Goal: Task Accomplishment & Management: Manage account settings

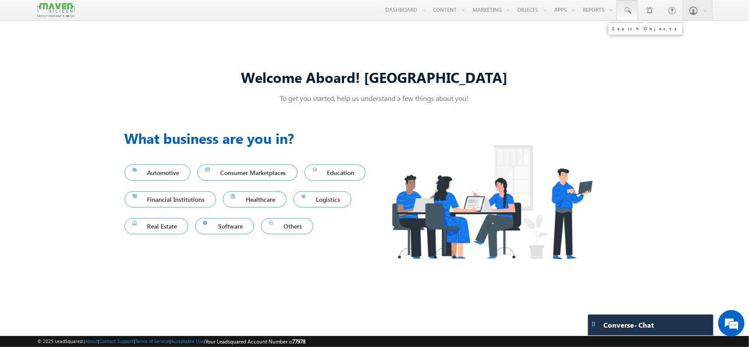
click at [624, 9] on span at bounding box center [627, 10] width 9 height 9
paste input "7299900146"
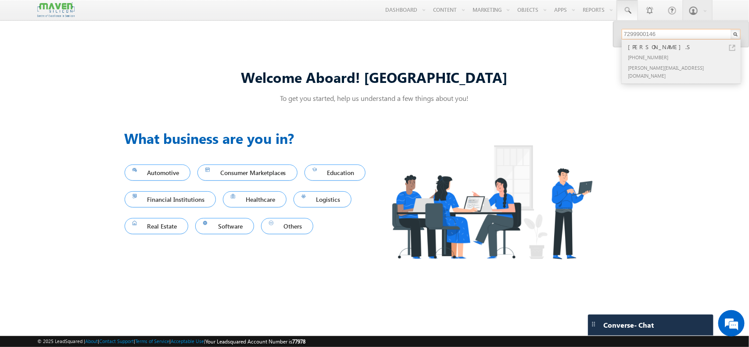
type input "7299900146"
click at [642, 47] on div "[PERSON_NAME].S" at bounding box center [685, 47] width 118 height 10
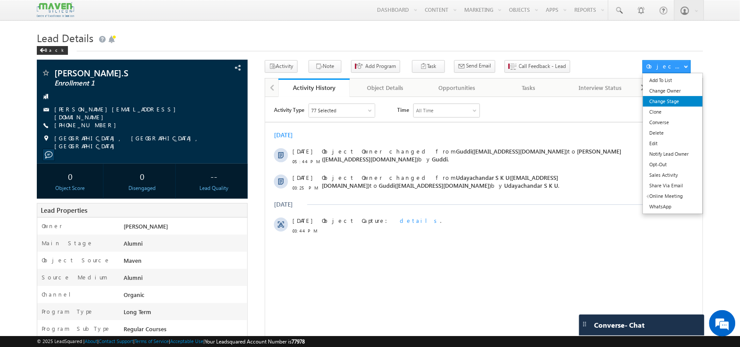
click at [672, 99] on link "Change Stage" at bounding box center [673, 101] width 60 height 11
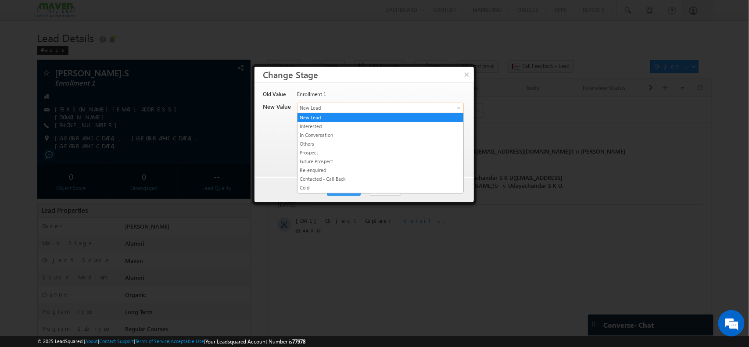
click at [379, 107] on span "New Lead" at bounding box center [365, 108] width 137 height 8
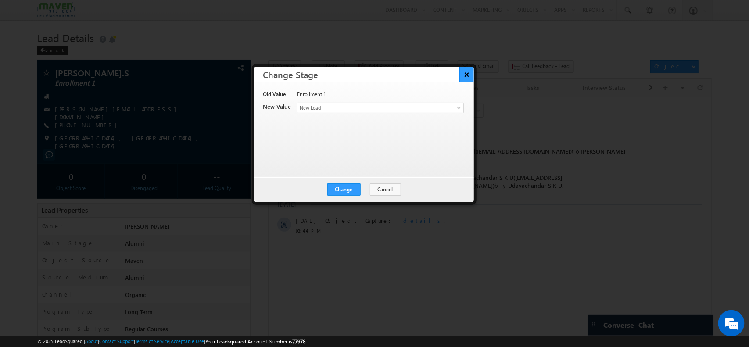
drag, startPoint x: 445, startPoint y: 43, endPoint x: 468, endPoint y: 68, distance: 34.8
click at [468, 68] on body "Menu [GEOGRAPHIC_DATA] lsq6@ maven -sili con.c om" at bounding box center [374, 303] width 749 height 607
click at [468, 68] on button "×" at bounding box center [466, 74] width 14 height 15
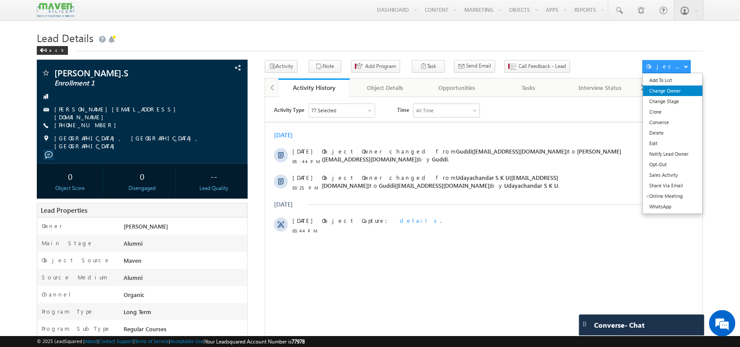
click at [668, 90] on link "Change Owner" at bounding box center [673, 91] width 60 height 11
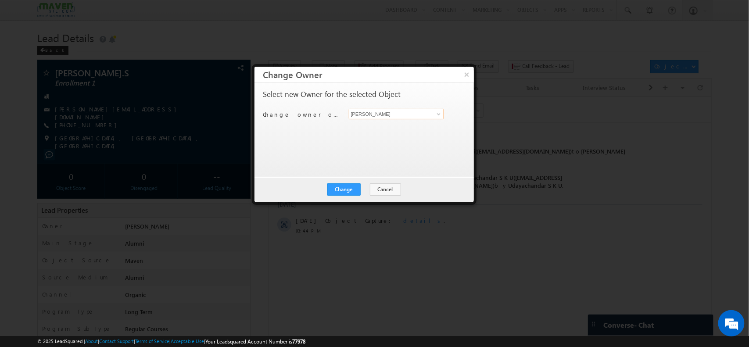
click at [414, 110] on input "[PERSON_NAME]" at bounding box center [396, 114] width 95 height 11
click at [406, 125] on link "[PERSON_NAME] [EMAIL_ADDRESS][DOMAIN_NAME]" at bounding box center [396, 127] width 95 height 17
type input "[PERSON_NAME]"
click at [342, 188] on button "Change" at bounding box center [343, 189] width 33 height 12
click at [359, 185] on button "Close" at bounding box center [365, 189] width 28 height 12
